Goal: Task Accomplishment & Management: Use online tool/utility

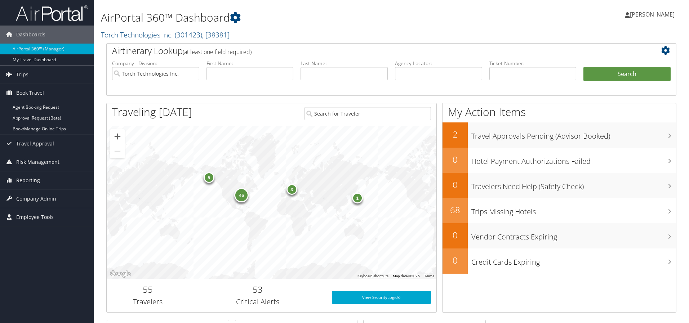
click at [36, 130] on link "Book/Manage Online Trips" at bounding box center [47, 129] width 94 height 11
